Goal: Information Seeking & Learning: Learn about a topic

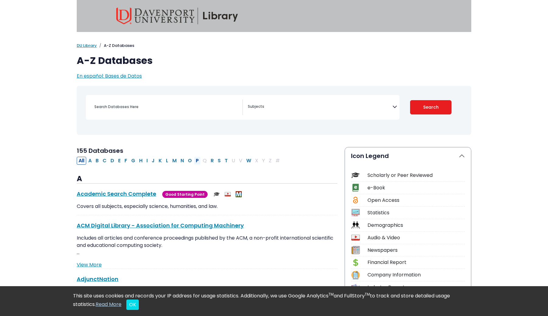
click at [198, 162] on button "P" at bounding box center [197, 161] width 7 height 8
select select "Database Subject Filter"
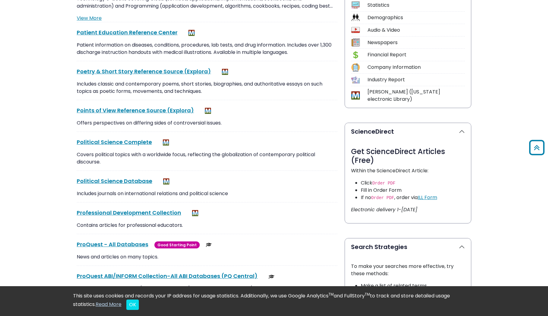
scroll to position [213, 0]
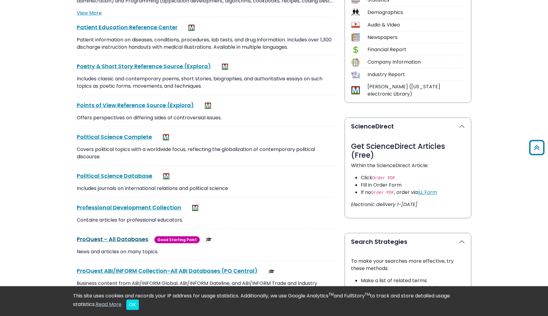
click at [135, 239] on link "ProQuest - All Databases This link opens in a new window" at bounding box center [113, 239] width 72 height 8
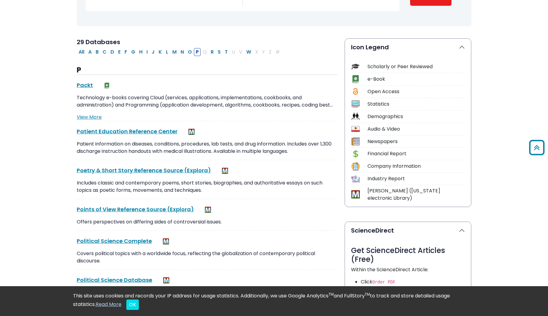
scroll to position [108, 0]
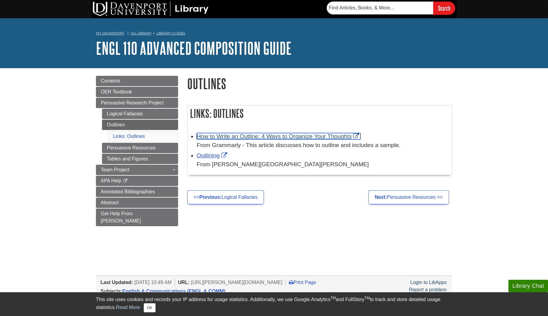
click at [248, 138] on link "How to Write an Outline: 4 Ways to Organize Your Thoughts" at bounding box center [279, 136] width 164 height 6
